Goal: Task Accomplishment & Management: Manage account settings

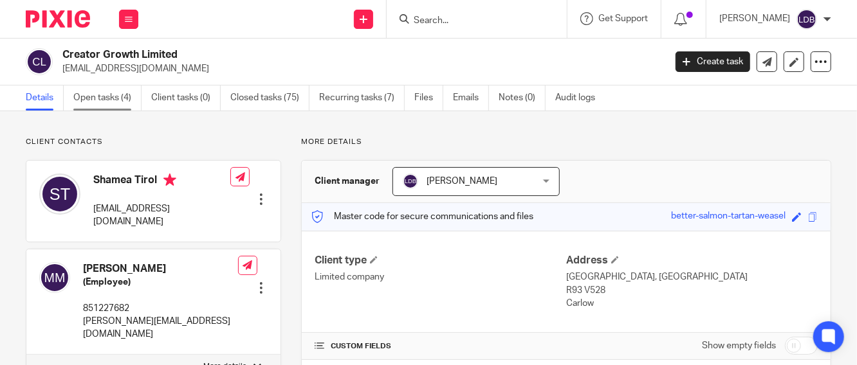
click at [123, 100] on link "Open tasks (4)" at bounding box center [107, 98] width 68 height 25
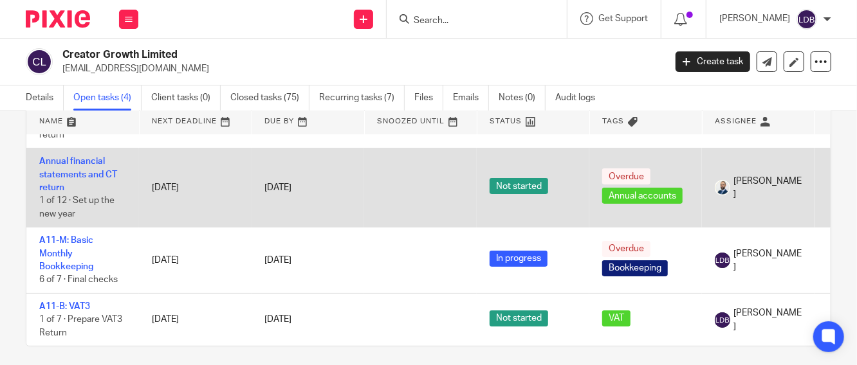
scroll to position [74, 0]
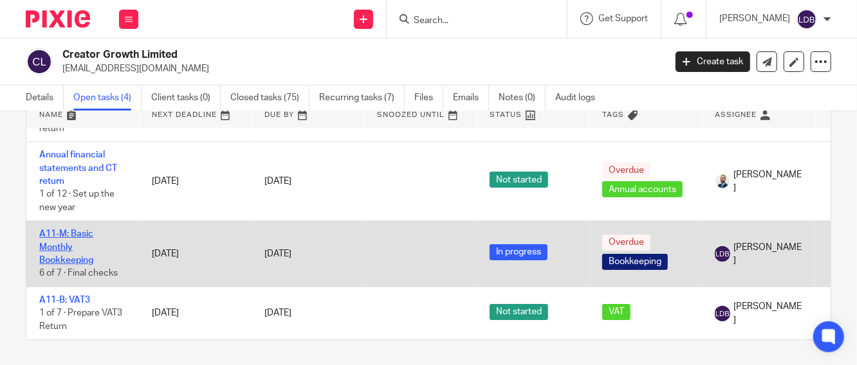
click at [60, 248] on link "A11-M: Basic Monthly Bookkeeping" at bounding box center [66, 247] width 54 height 35
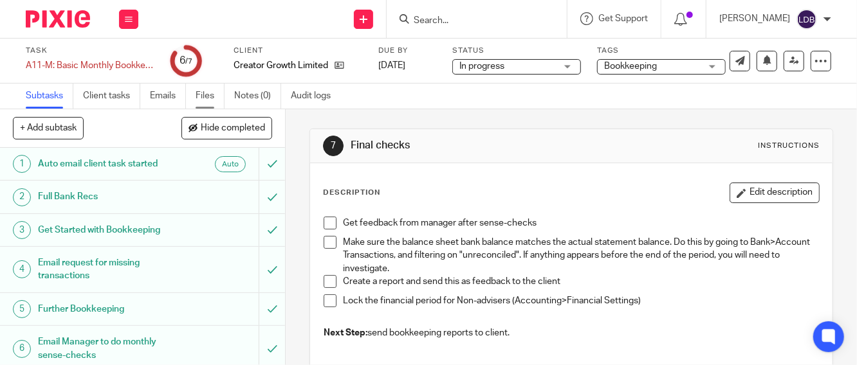
click at [208, 99] on link "Files" at bounding box center [209, 96] width 29 height 25
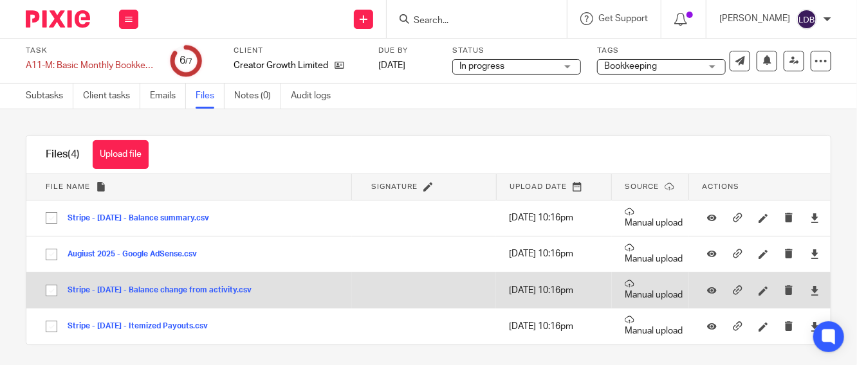
scroll to position [5, 0]
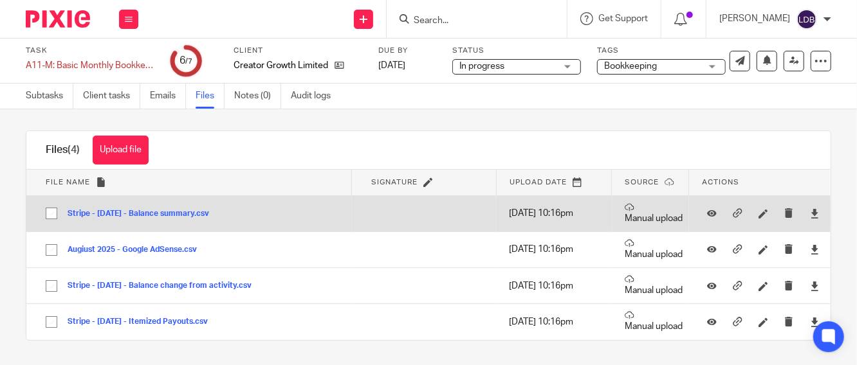
click at [163, 212] on button "Stripe - [DATE] - Balance summary.csv" at bounding box center [143, 214] width 151 height 9
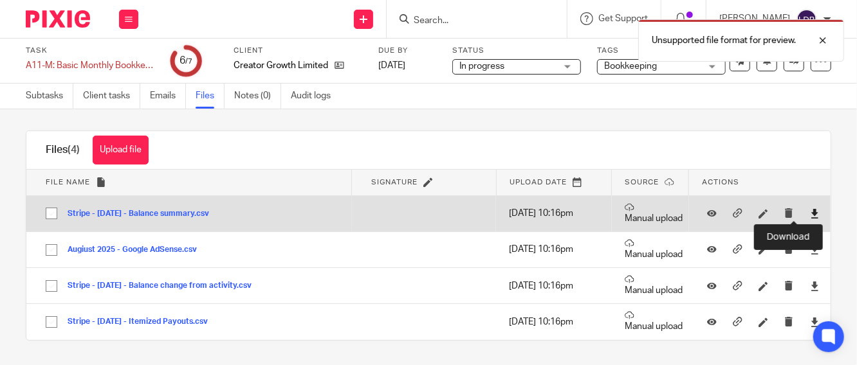
click at [810, 213] on icon at bounding box center [815, 214] width 10 height 10
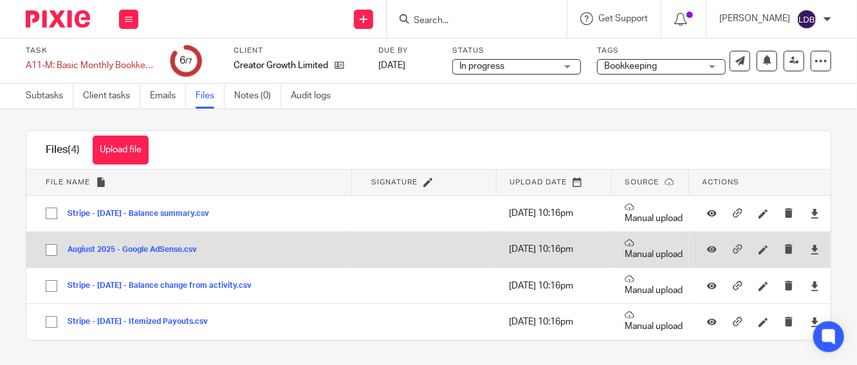
click at [152, 251] on button "Augiust 2025 - Google AdSense.csv" at bounding box center [137, 250] width 139 height 9
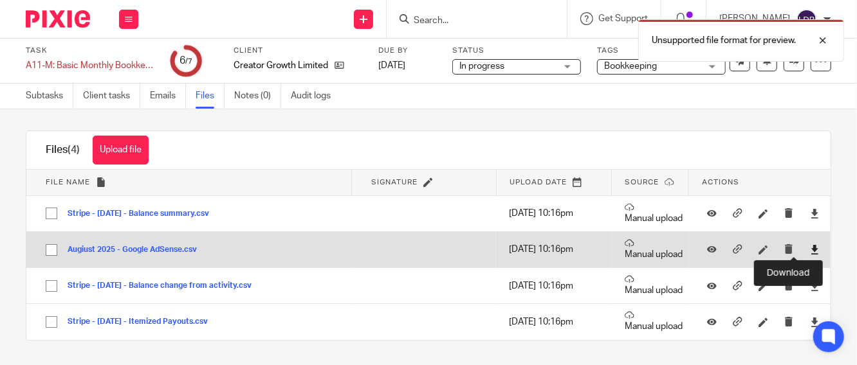
click at [810, 250] on icon at bounding box center [815, 250] width 10 height 10
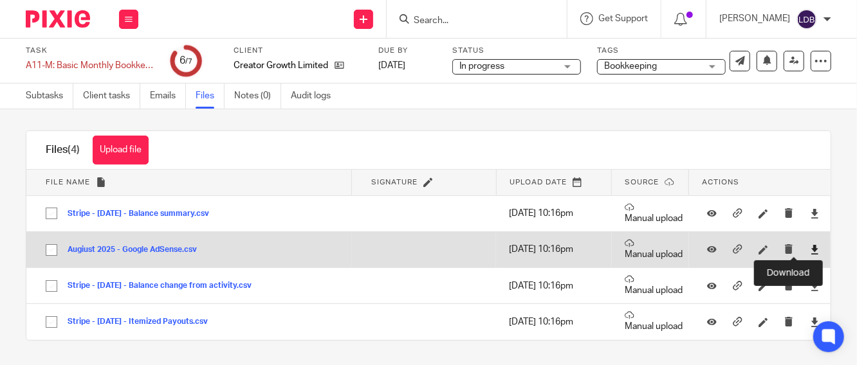
click at [810, 248] on icon at bounding box center [815, 250] width 10 height 10
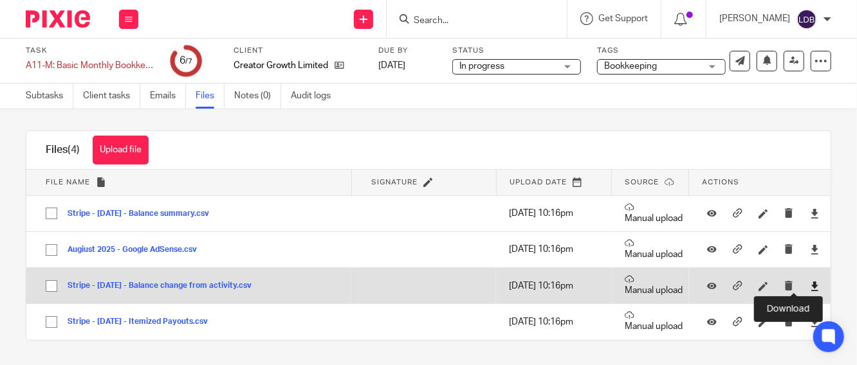
click at [810, 283] on icon at bounding box center [815, 287] width 10 height 10
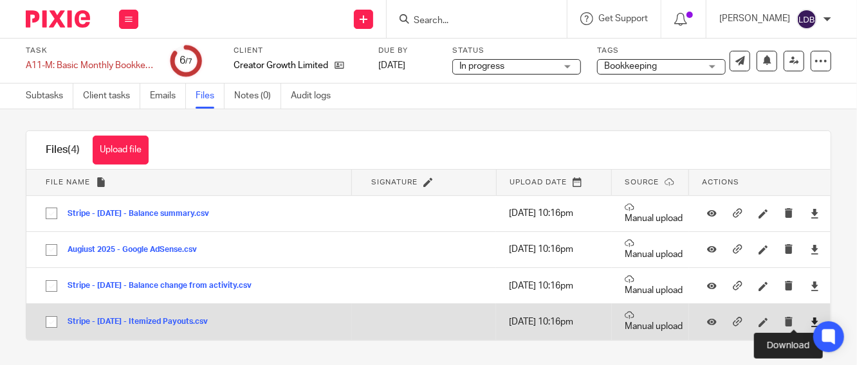
click at [810, 322] on icon at bounding box center [815, 323] width 10 height 10
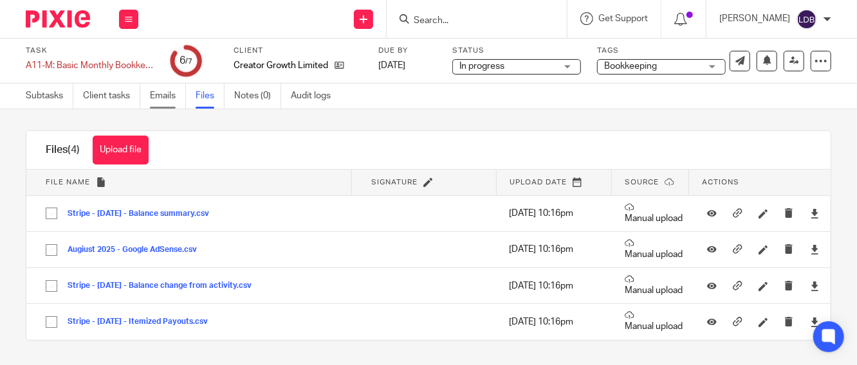
click at [159, 91] on link "Emails" at bounding box center [168, 96] width 36 height 25
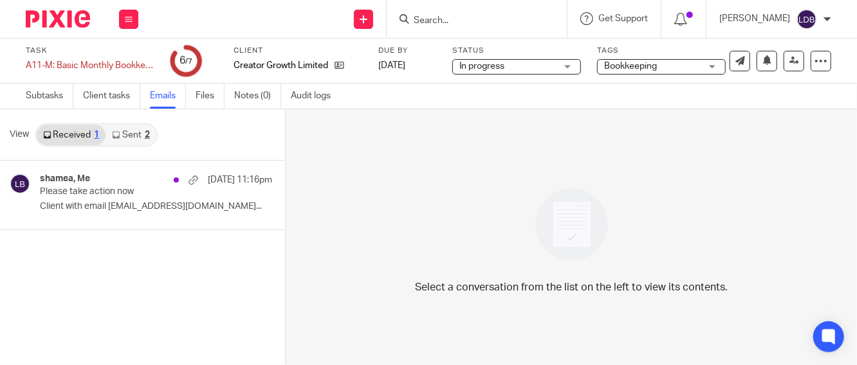
click at [132, 128] on link "Sent 2" at bounding box center [130, 135] width 50 height 21
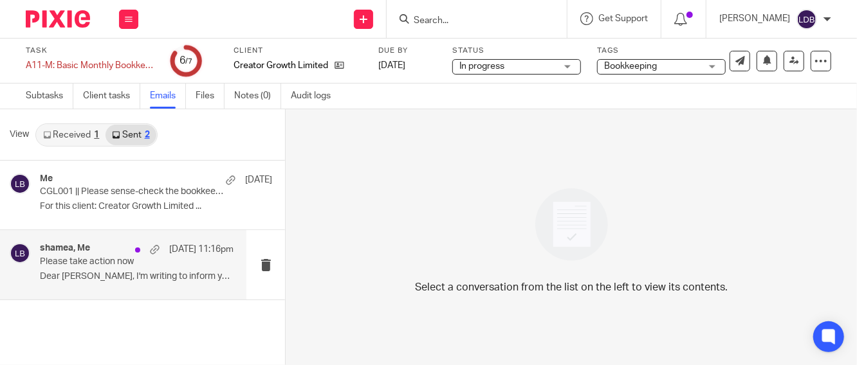
click at [91, 248] on div "shamea, Me 15 Sep 11:16pm" at bounding box center [137, 249] width 194 height 13
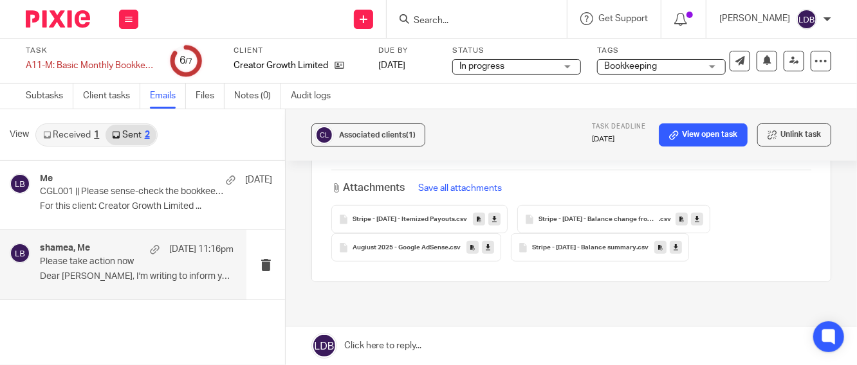
scroll to position [286, 0]
